Goal: Task Accomplishment & Management: Complete application form

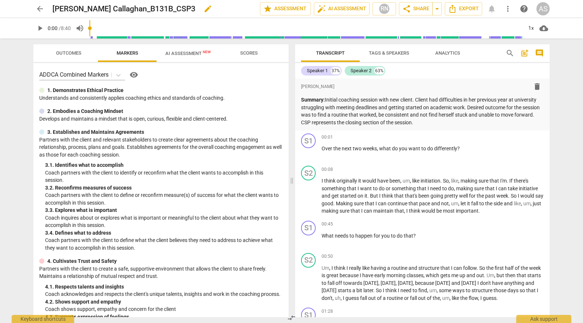
click at [204, 10] on span "edit" at bounding box center [208, 8] width 9 height 9
click at [82, 10] on input "[PERSON_NAME] Callaghan_B131B_CSP3" at bounding box center [139, 9] width 175 height 14
type input "LorraineCallaghan_B131B_CSP3"
click at [233, 7] on span "done" at bounding box center [234, 8] width 9 height 9
click at [35, 8] on span "arrow_back" at bounding box center [39, 8] width 13 height 9
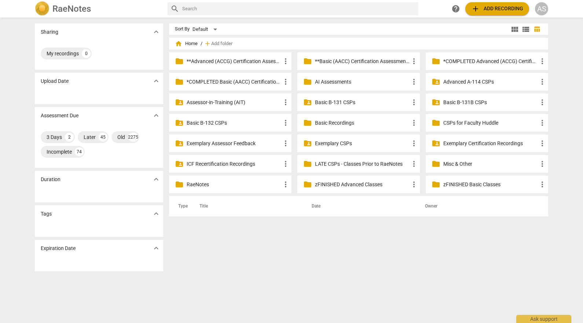
click at [472, 101] on p "Basic B-131B CSPs" at bounding box center [490, 103] width 95 height 8
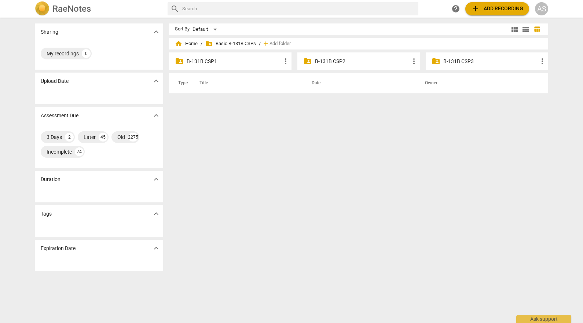
click at [485, 64] on p "B-131B CSP3" at bounding box center [490, 62] width 95 height 8
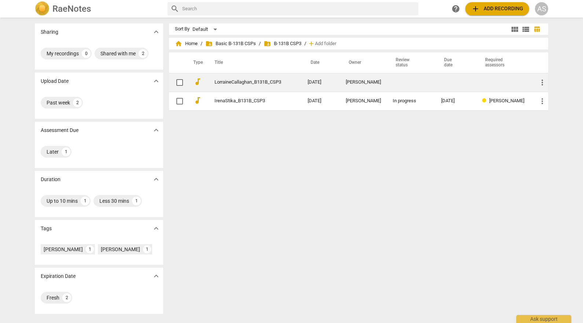
click at [413, 86] on td at bounding box center [411, 82] width 48 height 19
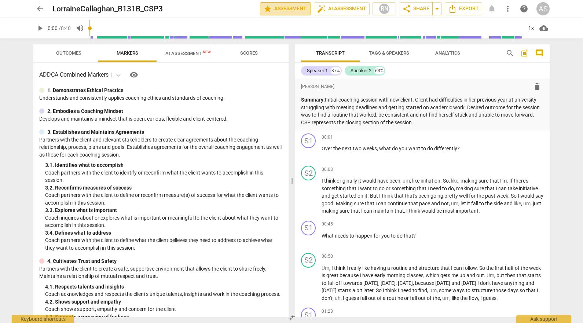
click at [290, 9] on span "star Assessment" at bounding box center [285, 8] width 44 height 9
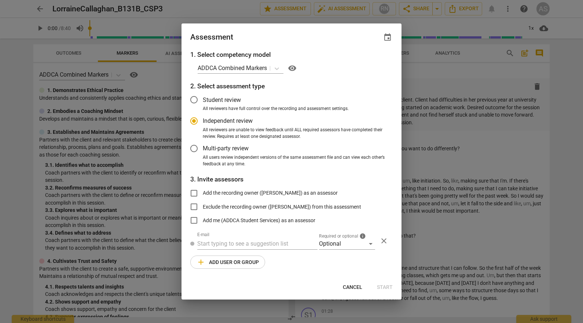
radio input "false"
click at [391, 36] on span "event" at bounding box center [387, 37] width 9 height 9
click at [366, 61] on input "date" at bounding box center [343, 62] width 51 height 11
type input "[DATE]"
click at [298, 40] on div at bounding box center [291, 161] width 583 height 323
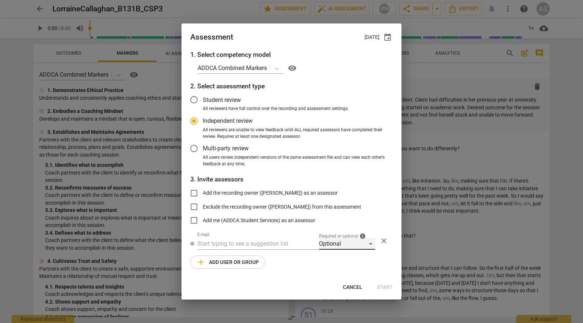
click at [344, 241] on div "Optional" at bounding box center [347, 244] width 56 height 12
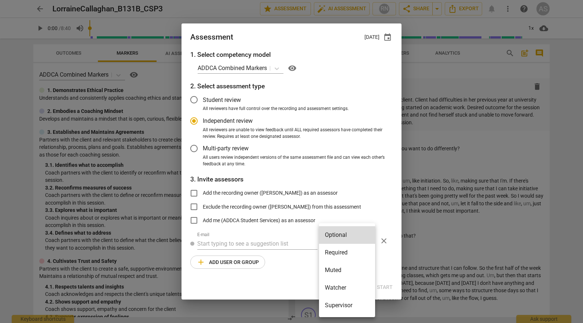
click at [341, 249] on li "Required" at bounding box center [347, 253] width 56 height 18
radio input "false"
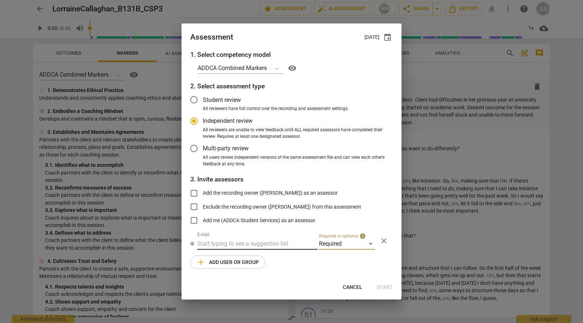
click at [265, 241] on input "text" at bounding box center [257, 244] width 120 height 12
type input "[PERSON_NAME]"
click at [262, 254] on div "[PERSON_NAME] < [PERSON_NAME] [DOMAIN_NAME]>" at bounding box center [273, 258] width 140 height 9
radio input "false"
type input "[PERSON_NAME] <[PERSON_NAME][EMAIL_ADDRESS][DOMAIN_NAME]>"
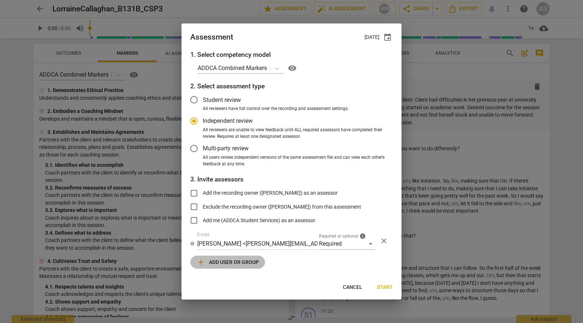
click at [234, 267] on button "add Add user or group" at bounding box center [227, 262] width 75 height 13
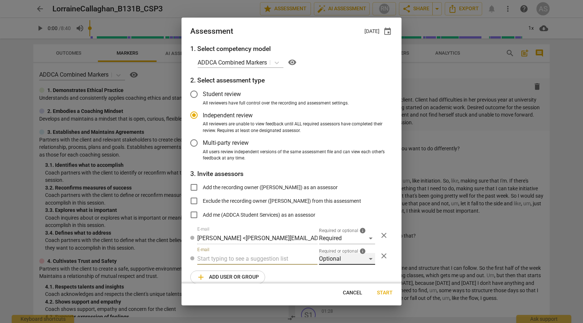
click at [349, 259] on div "Optional" at bounding box center [347, 259] width 56 height 12
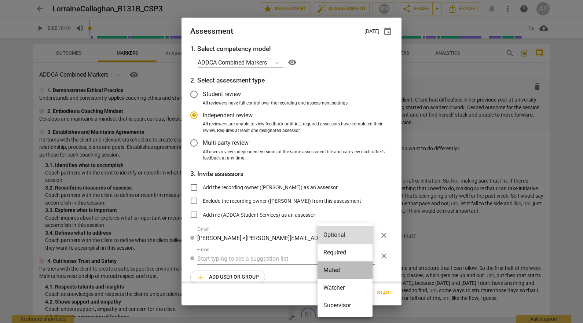
click at [344, 271] on li "Muted" at bounding box center [345, 271] width 55 height 18
radio input "false"
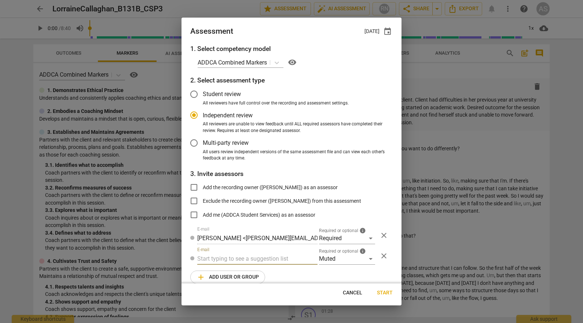
click at [261, 256] on input "text" at bounding box center [257, 259] width 120 height 12
type input "131B"
click at [250, 270] on div "Basic B- 131B CSPs" at bounding box center [227, 273] width 48 height 9
radio input "false"
type input "Basic B-131B CSPs"
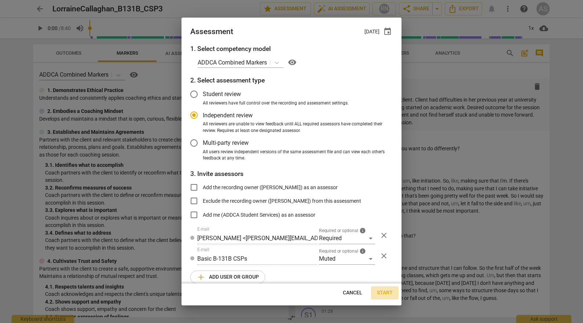
click at [379, 289] on span "Start" at bounding box center [385, 292] width 16 height 7
radio input "false"
type input "[PERSON_NAME] <[EMAIL_ADDRESS][DOMAIN_NAME]>"
type input "[PERSON_NAME] <[PERSON_NAME][EMAIL_ADDRESS][DOMAIN_NAME]>"
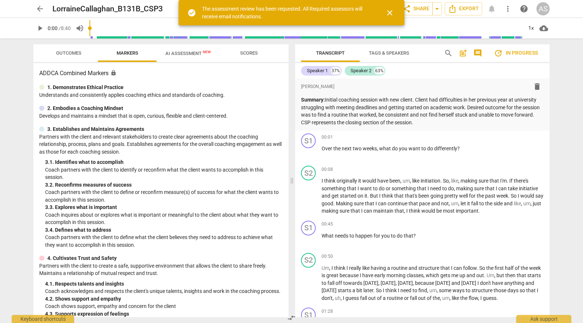
click at [37, 4] on button "arrow_back" at bounding box center [39, 8] width 13 height 13
